Goal: Transaction & Acquisition: Register for event/course

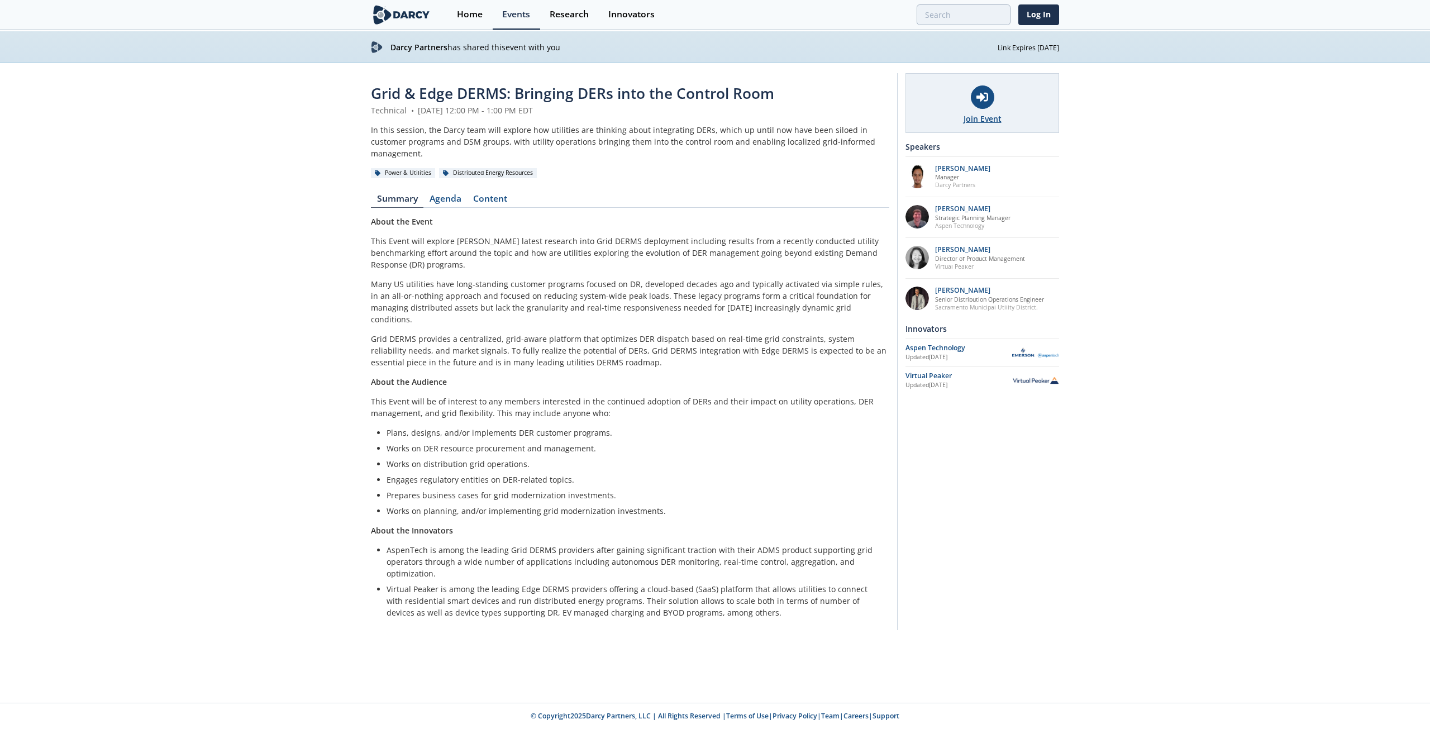
click at [970, 93] on div "Join Event" at bounding box center [982, 103] width 154 height 60
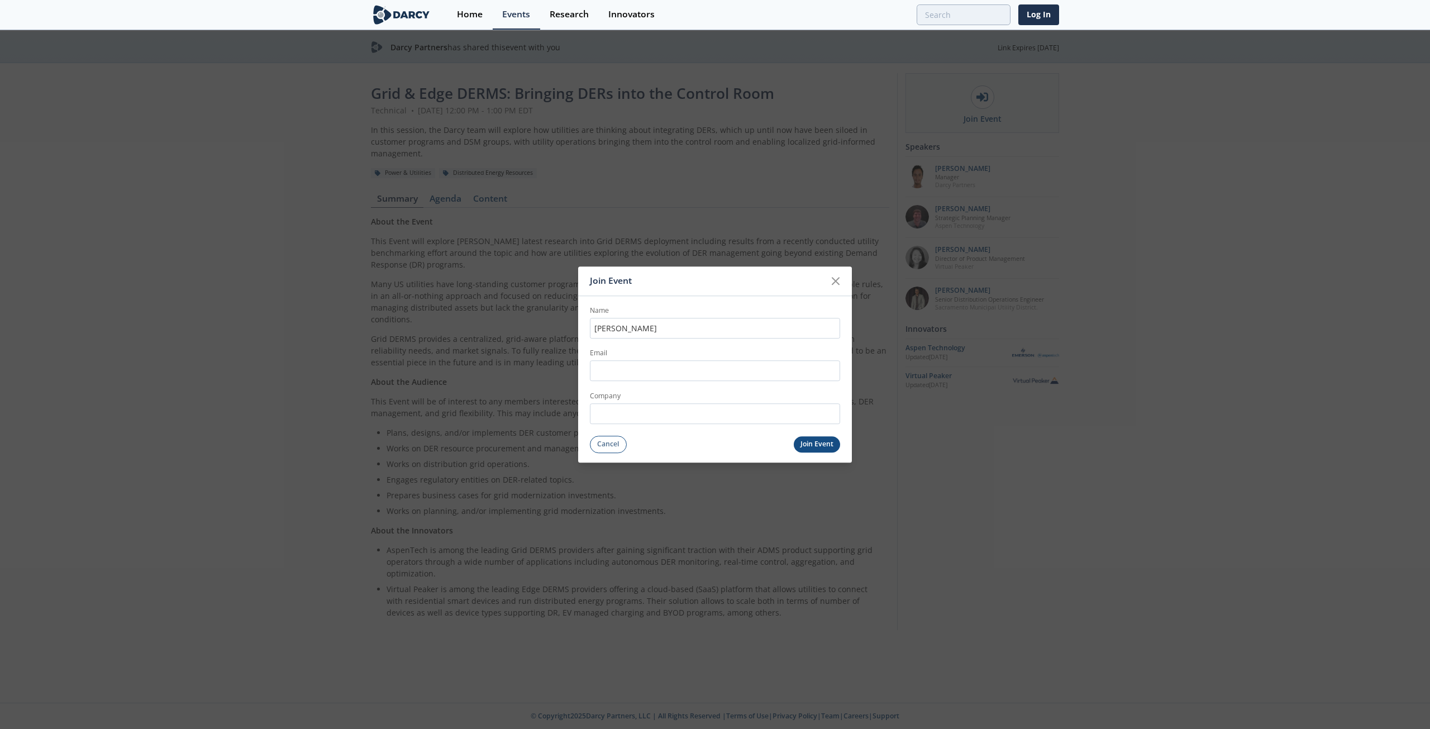
type input "[PERSON_NAME]"
click at [754, 366] on input "Email" at bounding box center [715, 371] width 250 height 21
type input "[EMAIL_ADDRESS][DOMAIN_NAME]"
click at [707, 418] on input "Company" at bounding box center [715, 413] width 250 height 21
type input "AEP"
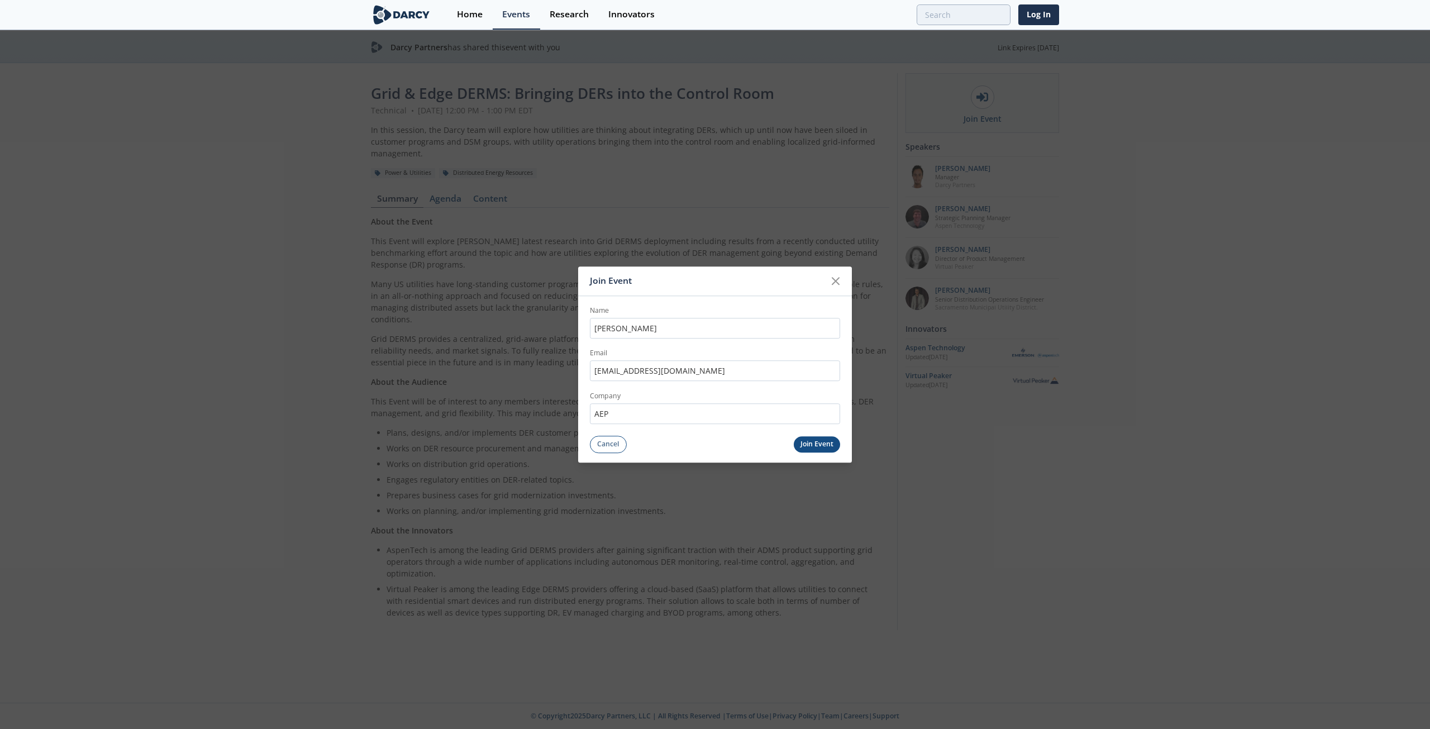
click at [825, 442] on button "Join Event" at bounding box center [817, 444] width 47 height 16
